Goal: Task Accomplishment & Management: Manage account settings

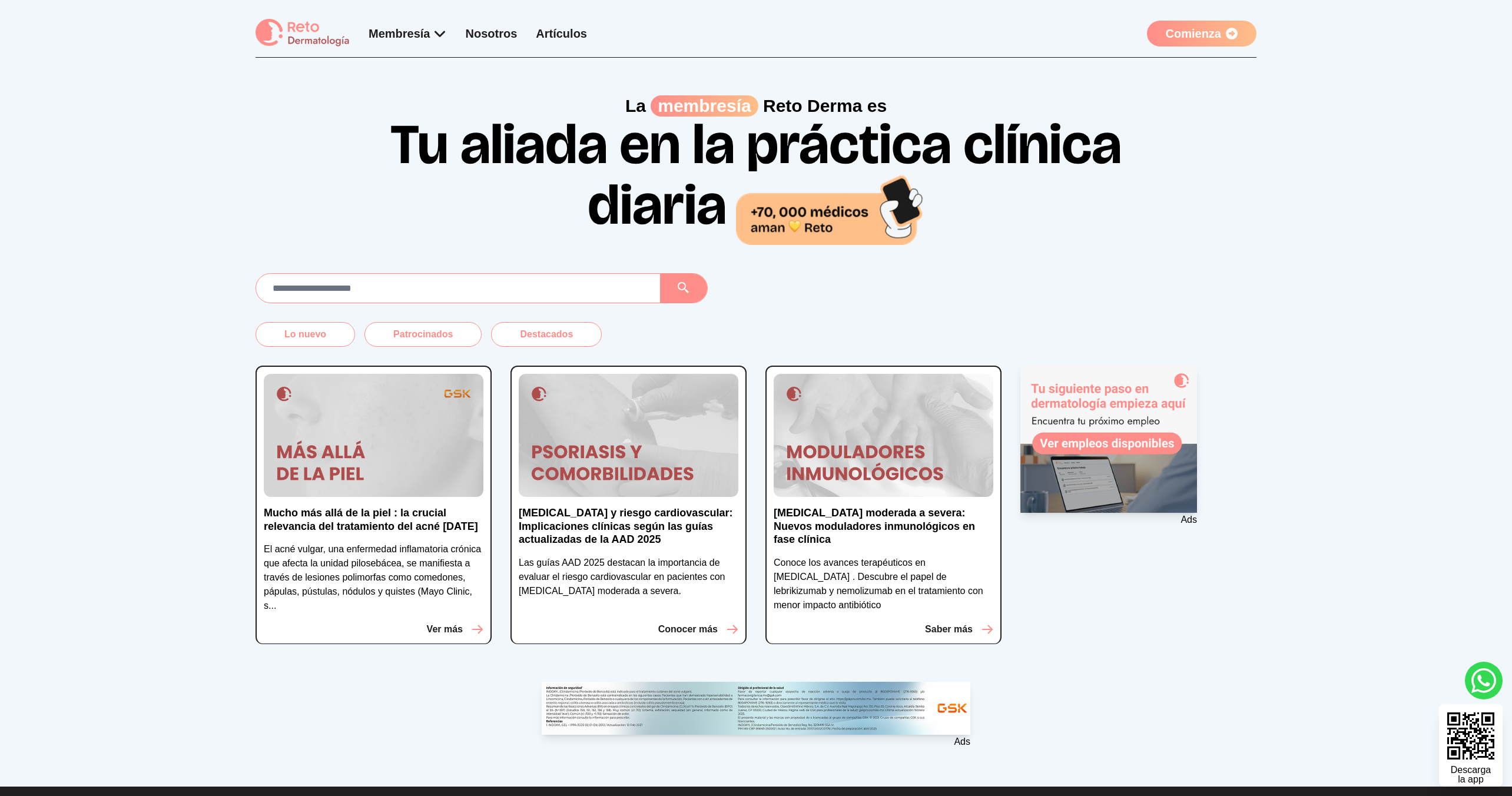
scroll to position [164, 0]
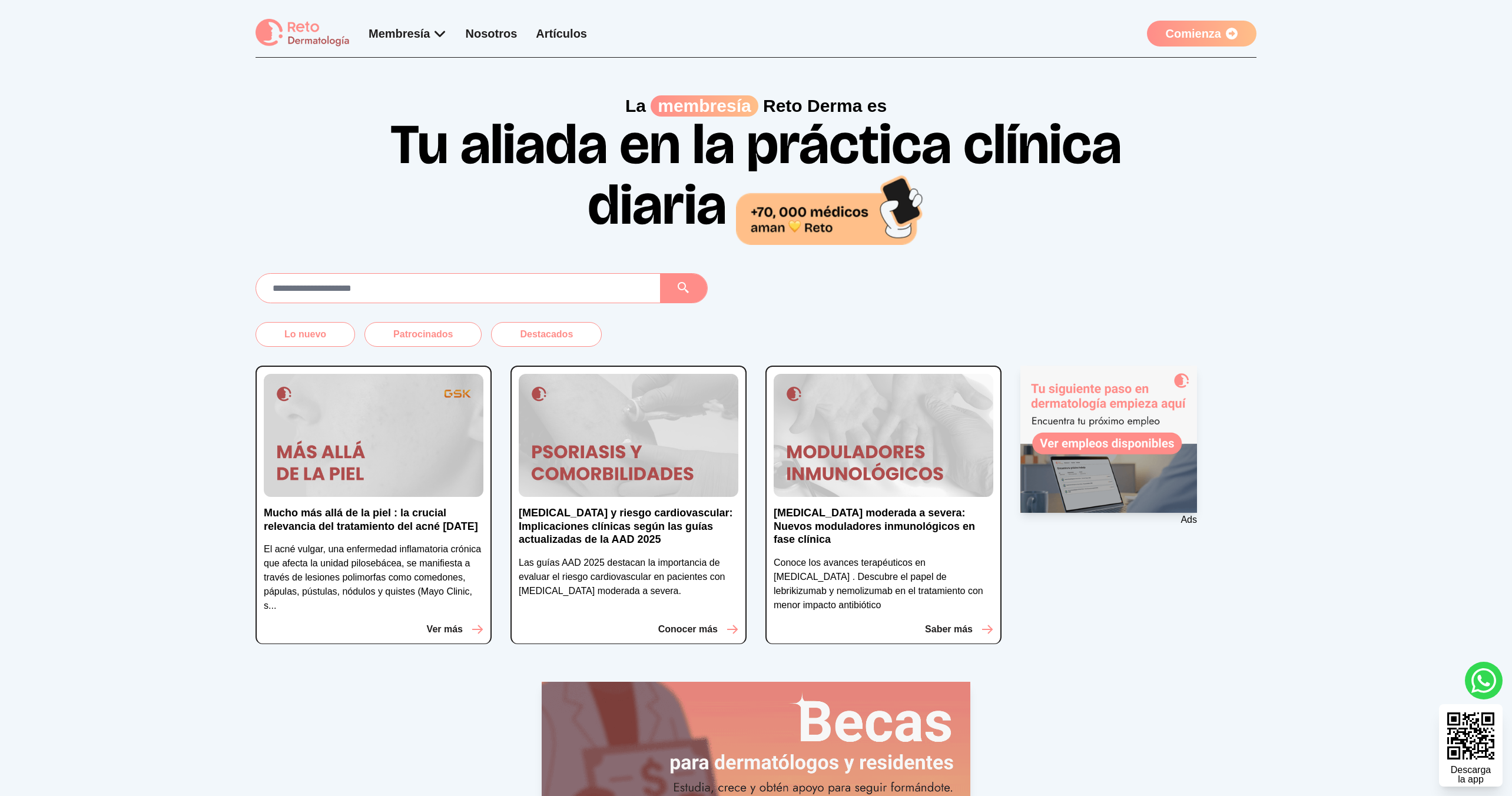
scroll to position [135, 0]
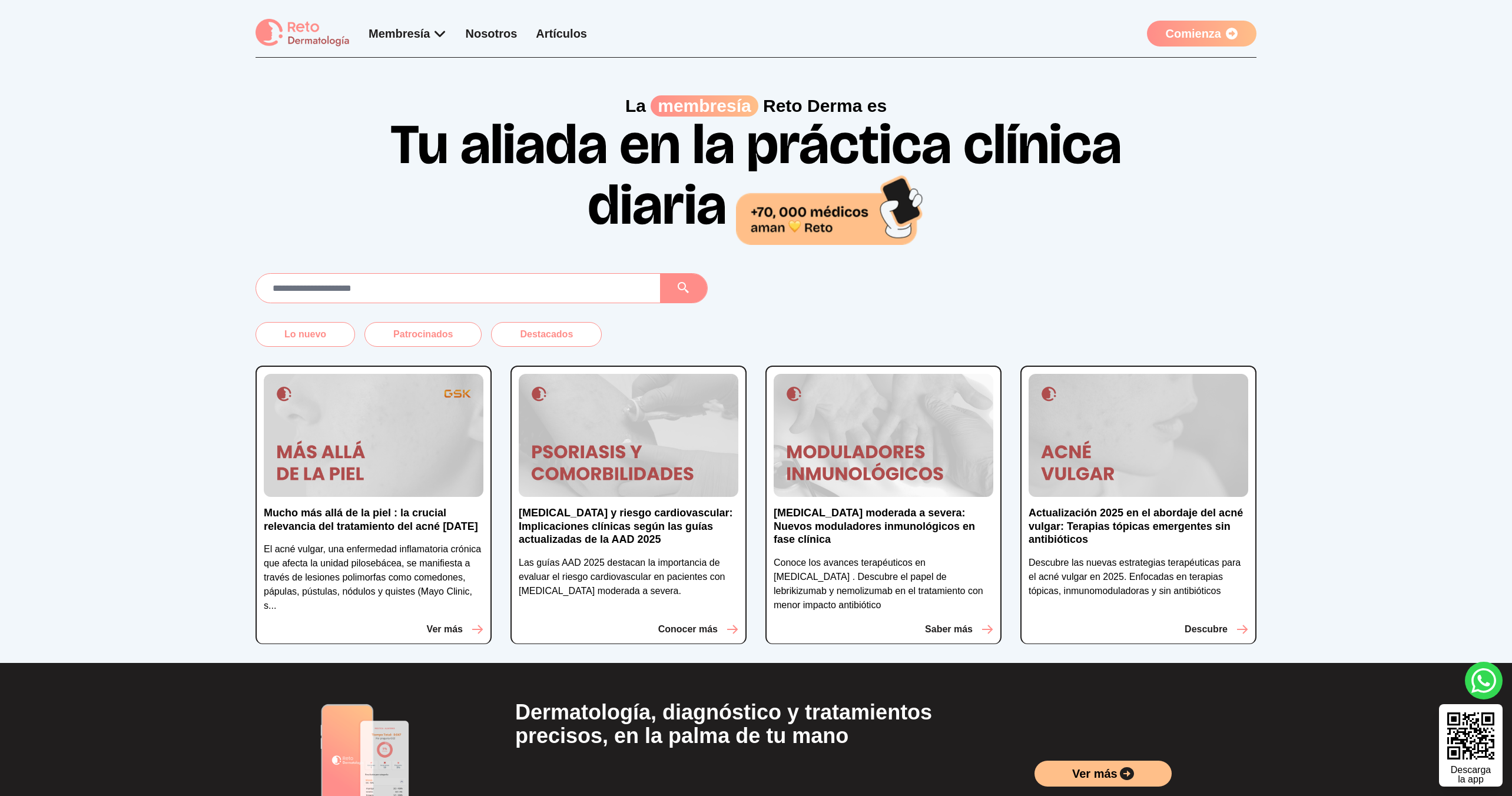
scroll to position [139, 0]
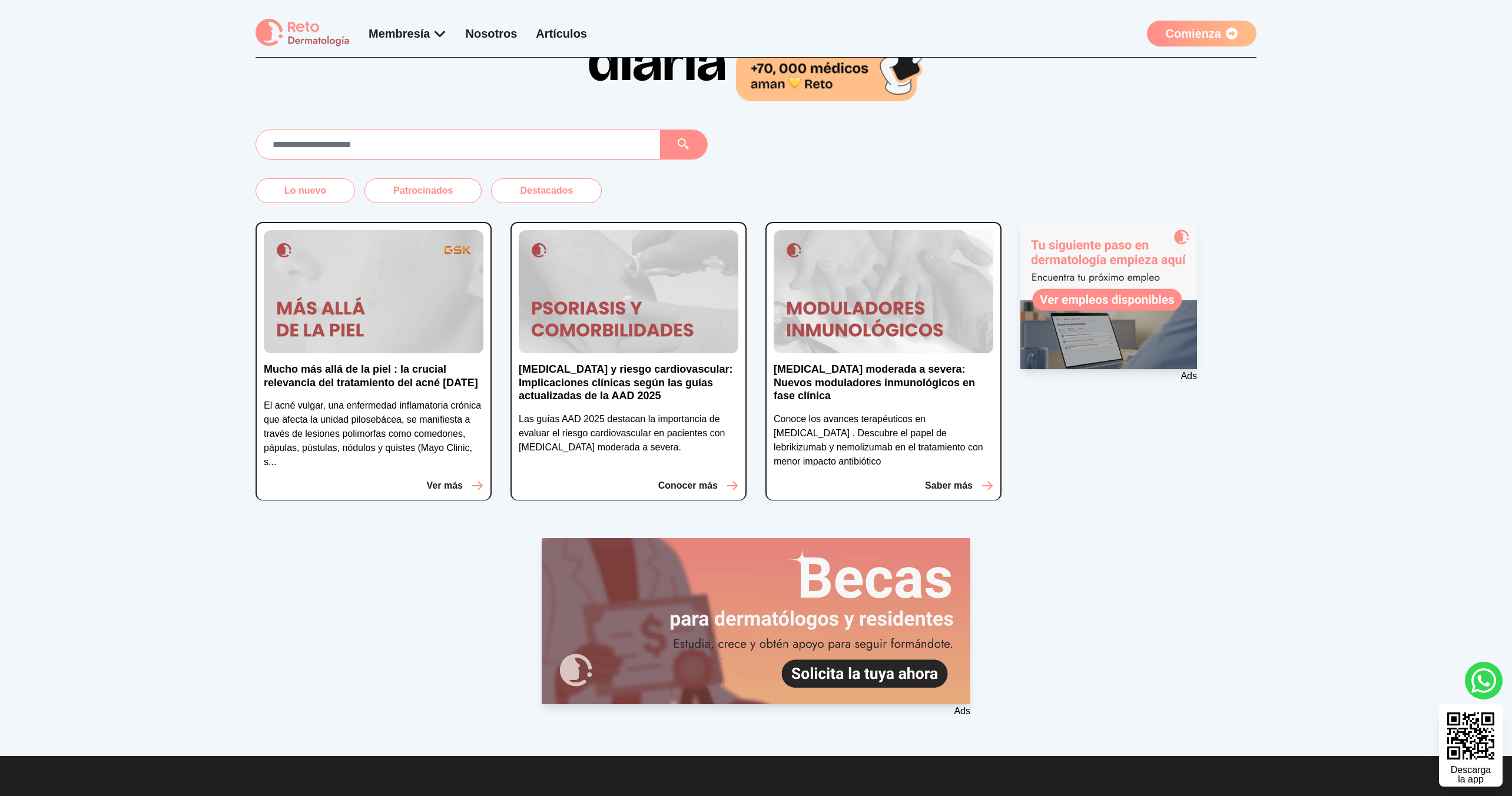
click at [1180, 35] on link "Comienza" at bounding box center [1201, 33] width 109 height 26
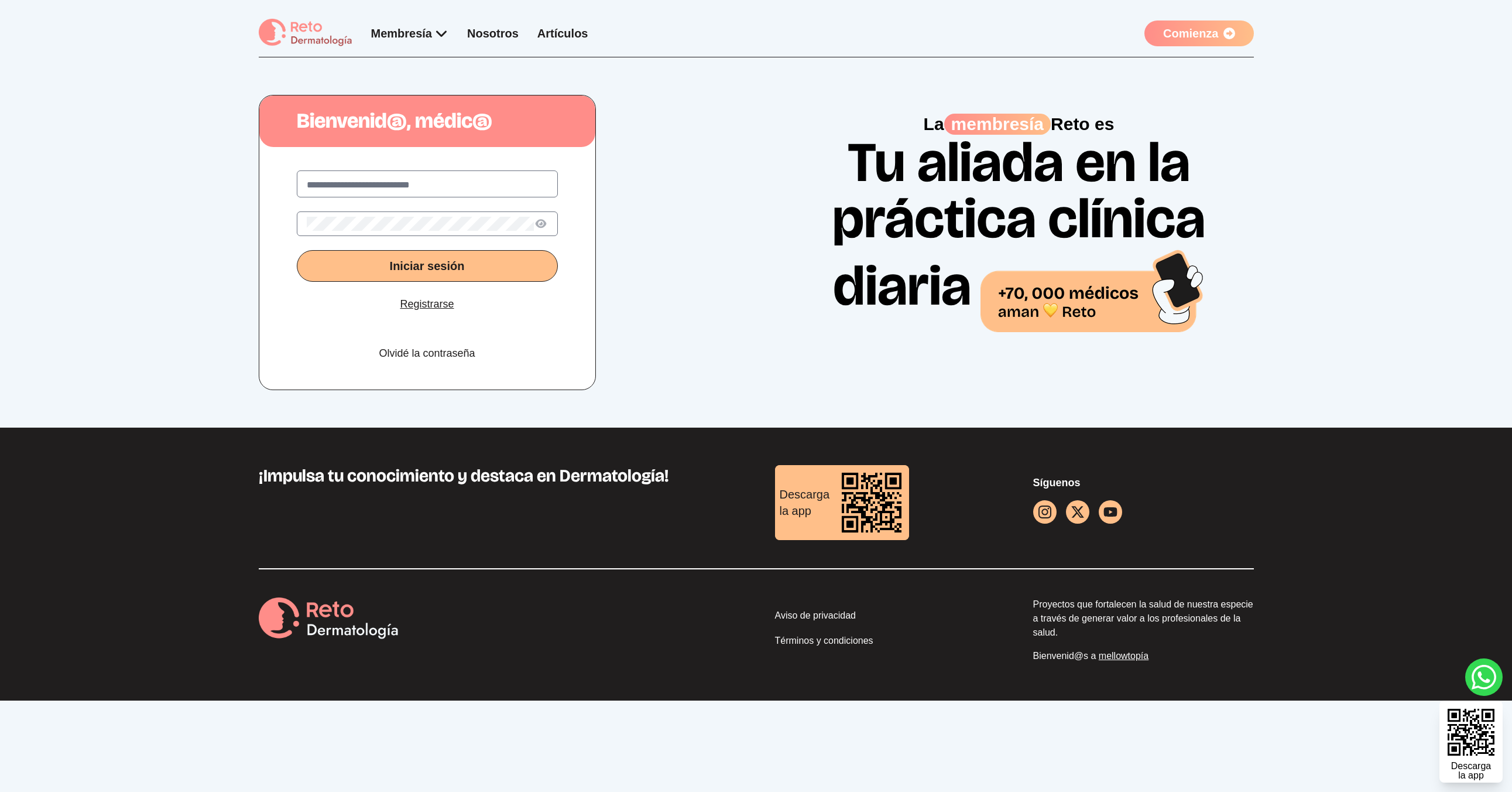
click at [423, 193] on label at bounding box center [427, 184] width 261 height 27
click at [423, 192] on input "text" at bounding box center [427, 185] width 241 height 14
type input "**********"
click at [297, 250] on button "Iniciar sesión" at bounding box center [427, 266] width 261 height 32
click at [535, 223] on icon at bounding box center [541, 223] width 11 height 9
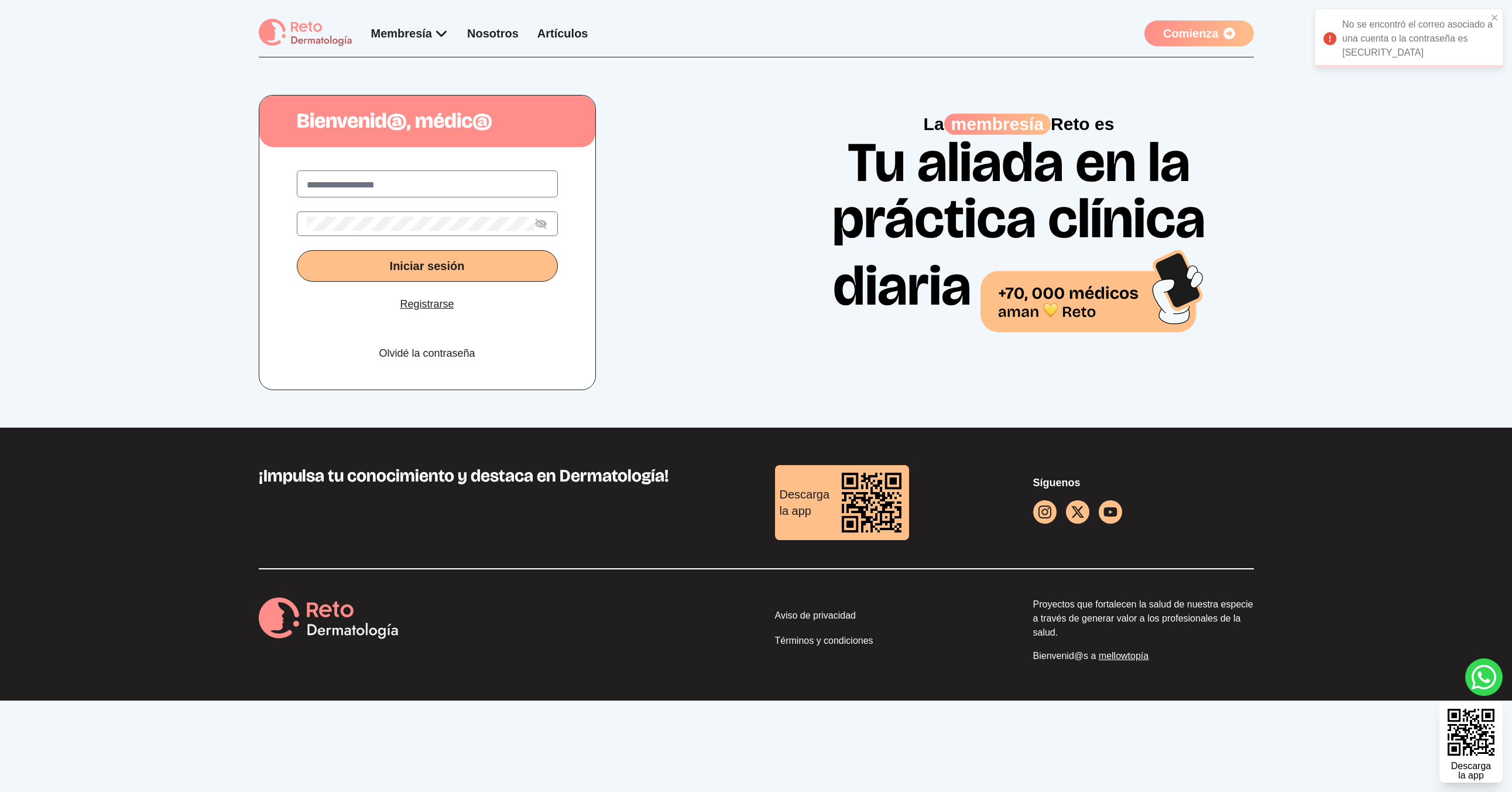
click at [297, 250] on button "Iniciar sesión" at bounding box center [427, 266] width 261 height 32
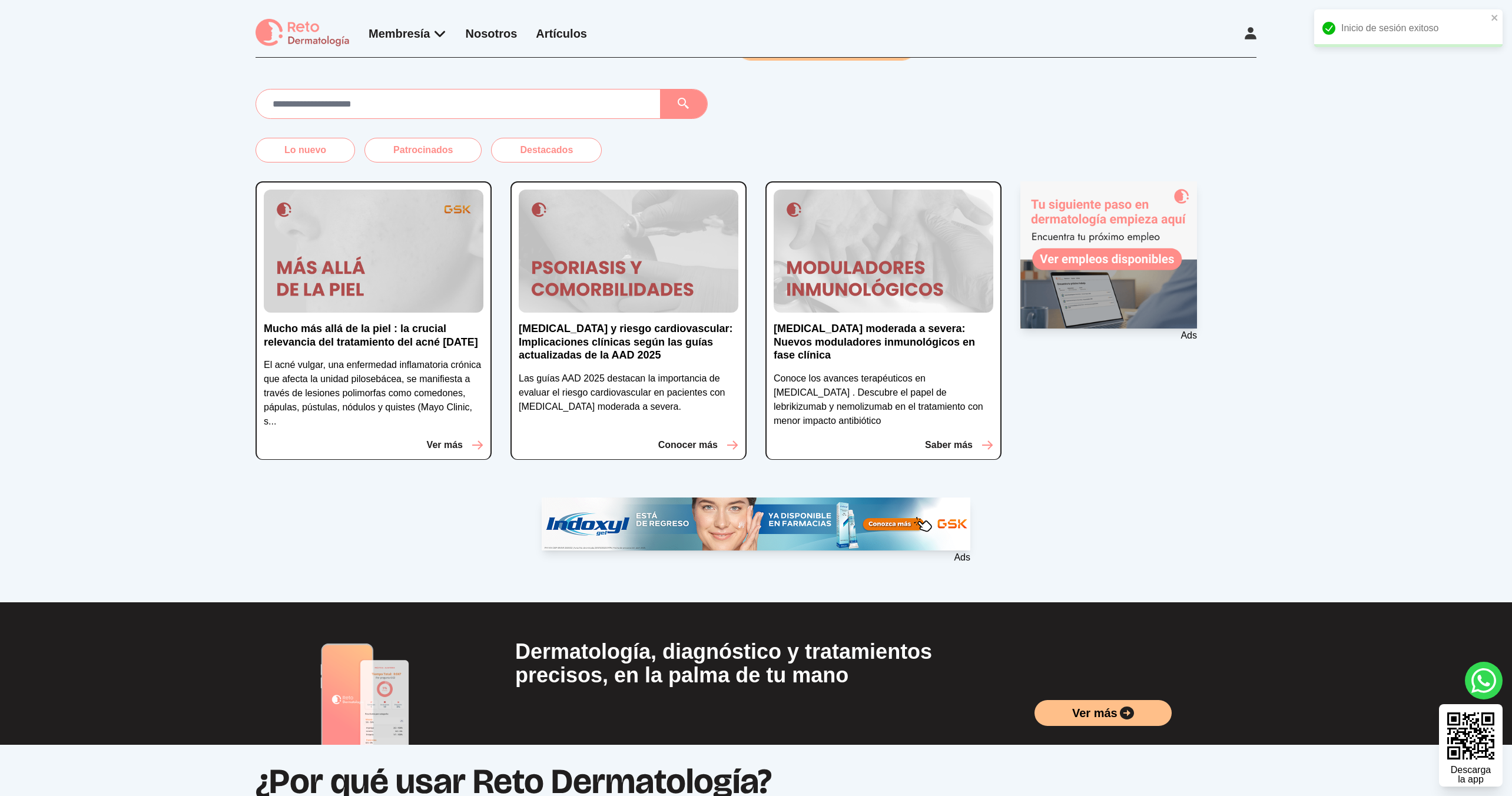
scroll to position [177, 0]
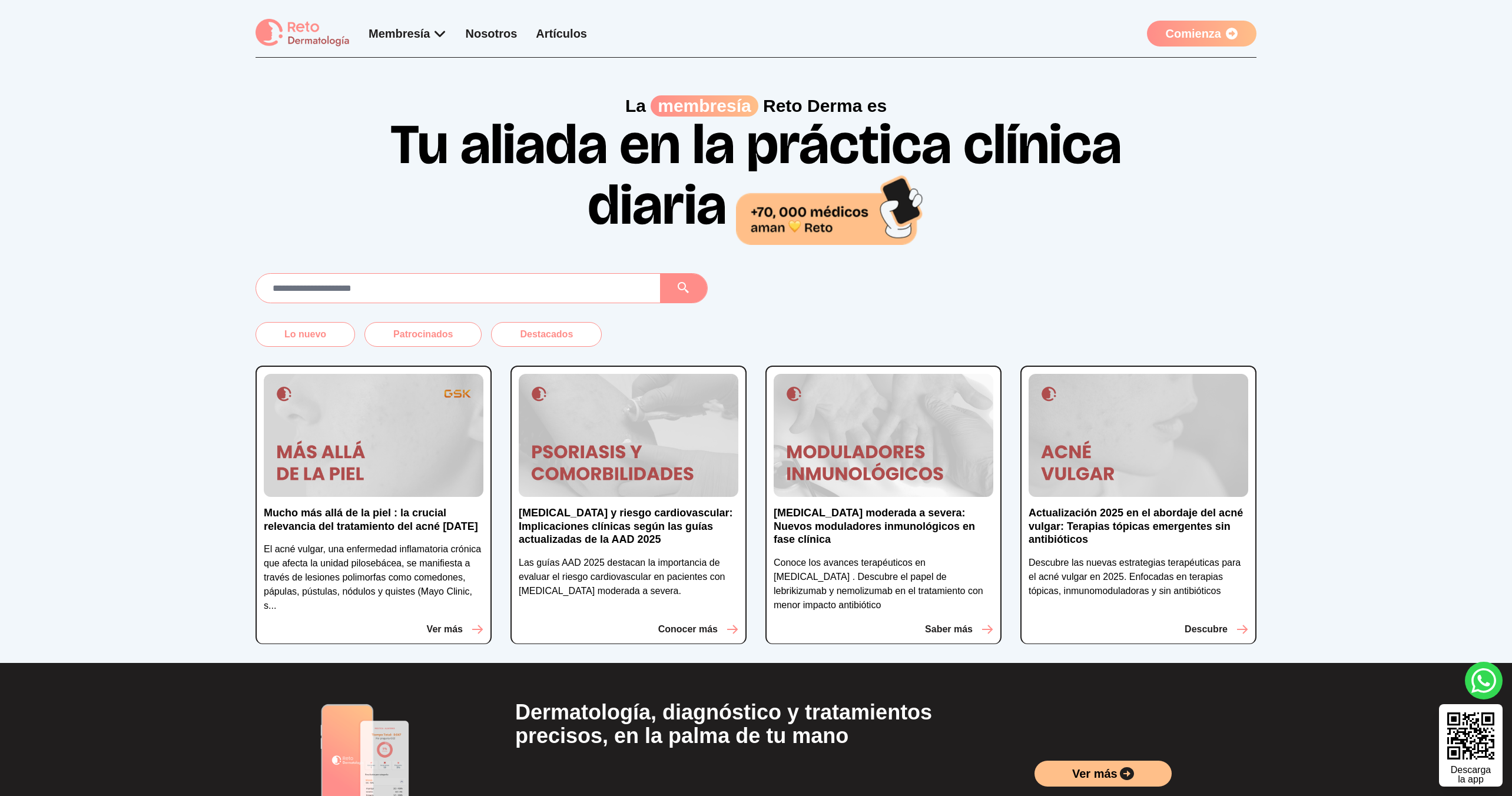
scroll to position [183, 0]
